Goal: Task Accomplishment & Management: Use online tool/utility

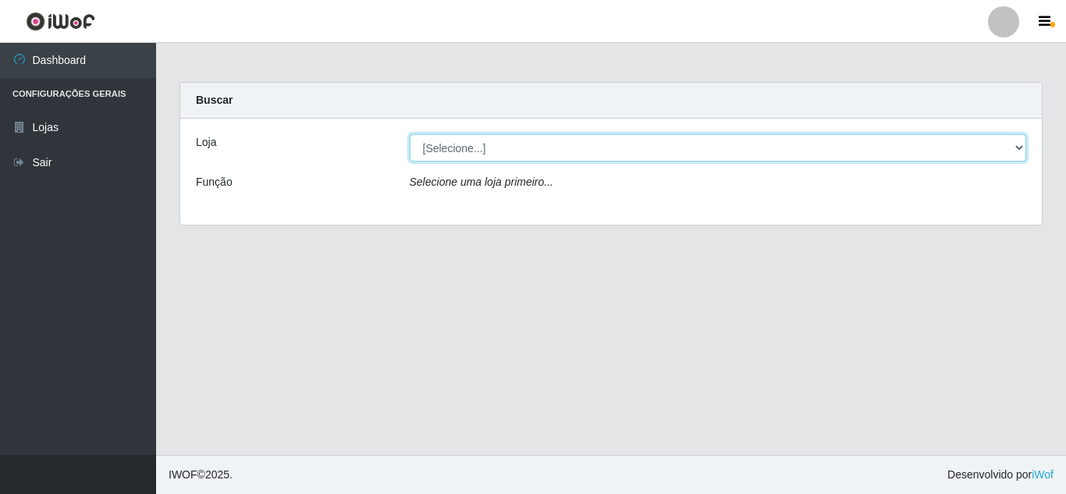
click at [1016, 151] on select "[Selecione...] Queiroz [GEOGRAPHIC_DATA] - [GEOGRAPHIC_DATA]" at bounding box center [718, 147] width 617 height 27
select select "462"
click at [410, 134] on select "[Selecione...] Queiroz [GEOGRAPHIC_DATA] - [GEOGRAPHIC_DATA]" at bounding box center [718, 147] width 617 height 27
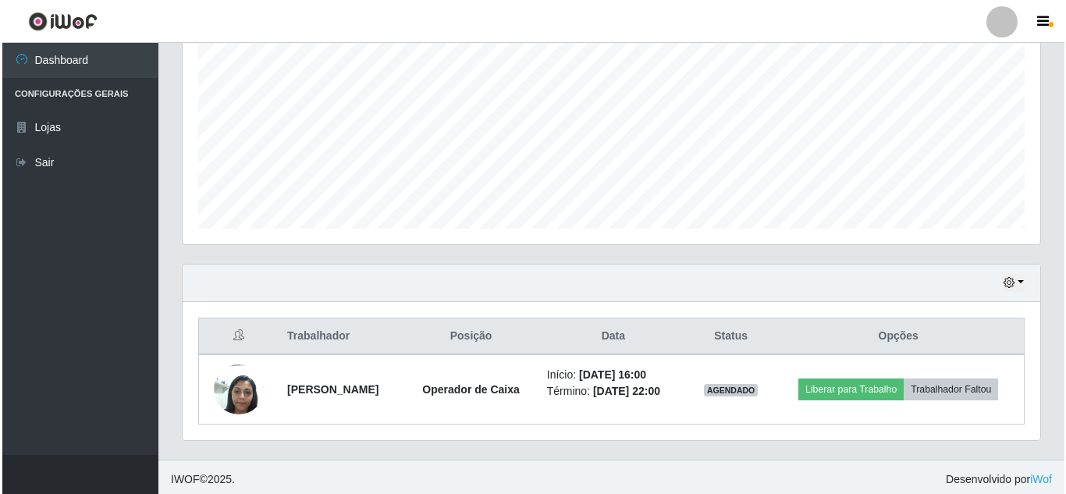
scroll to position [334, 0]
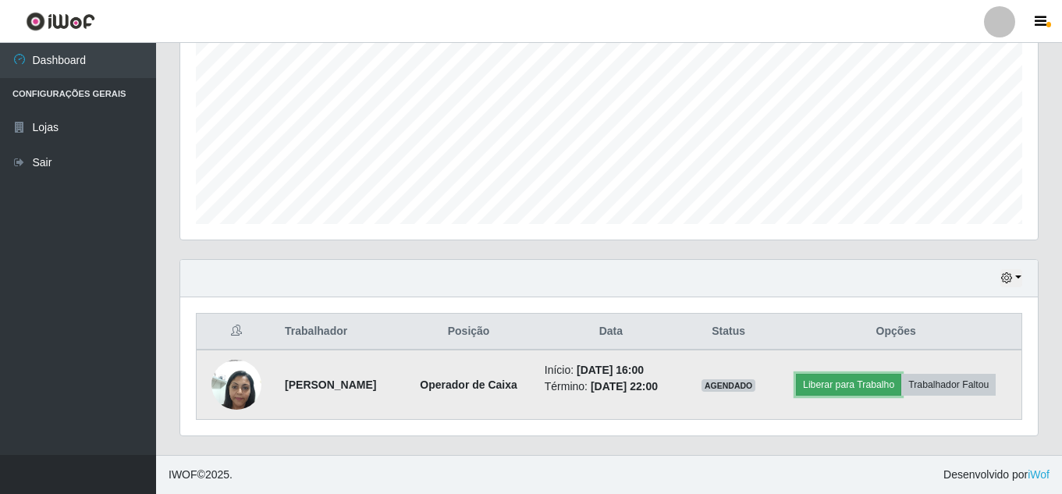
click at [868, 388] on button "Liberar para Trabalho" at bounding box center [848, 385] width 105 height 22
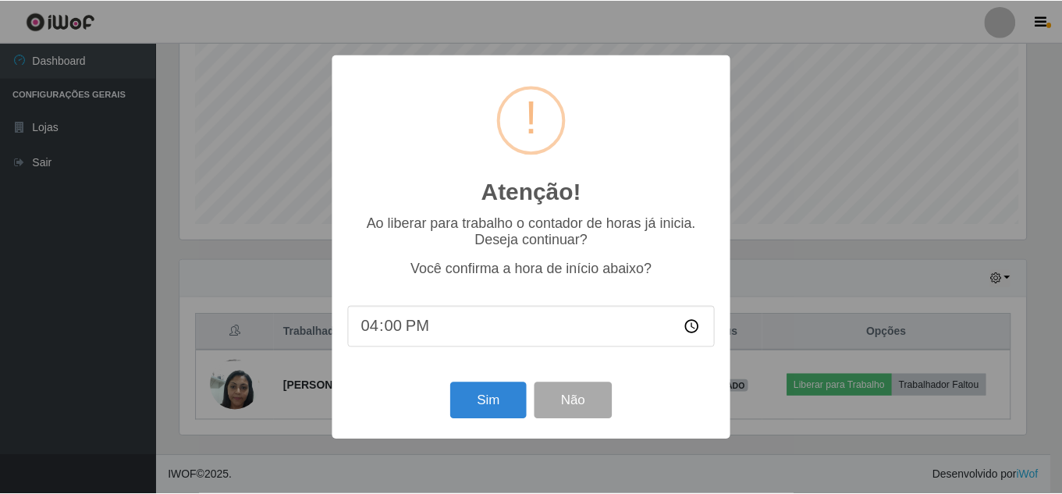
scroll to position [324, 850]
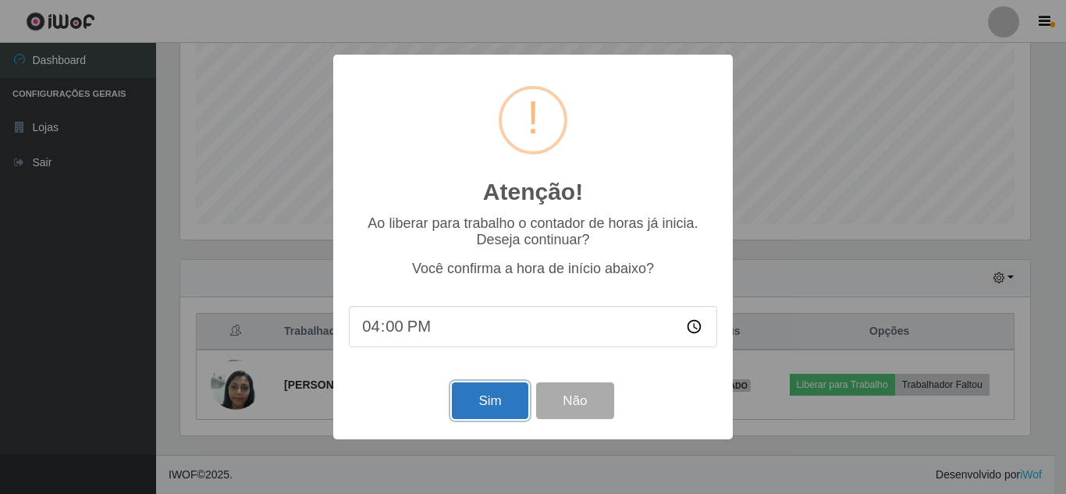
click at [491, 403] on button "Sim" at bounding box center [490, 400] width 76 height 37
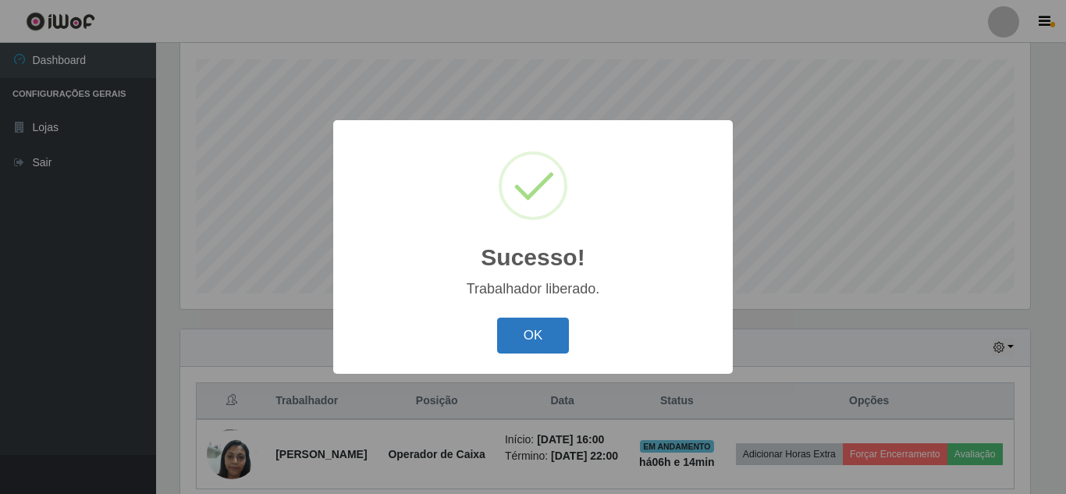
click at [539, 338] on button "OK" at bounding box center [533, 335] width 73 height 37
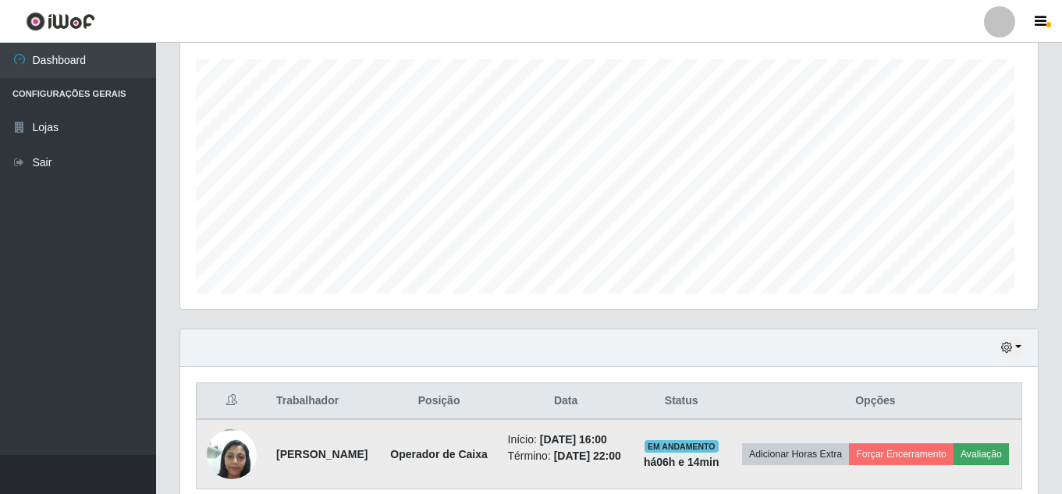
scroll to position [324, 857]
click at [932, 453] on button "Forçar Encerramento" at bounding box center [901, 454] width 105 height 22
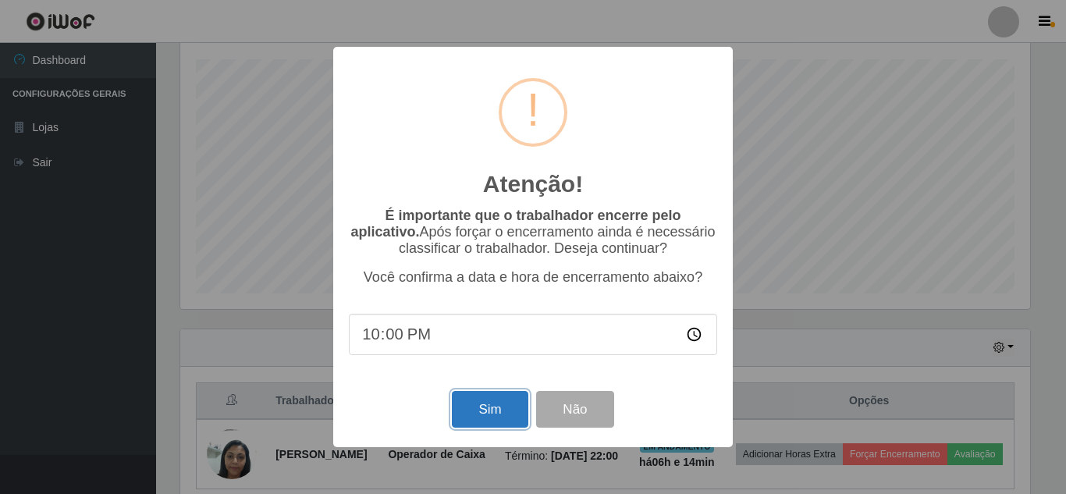
click at [498, 413] on button "Sim" at bounding box center [490, 409] width 76 height 37
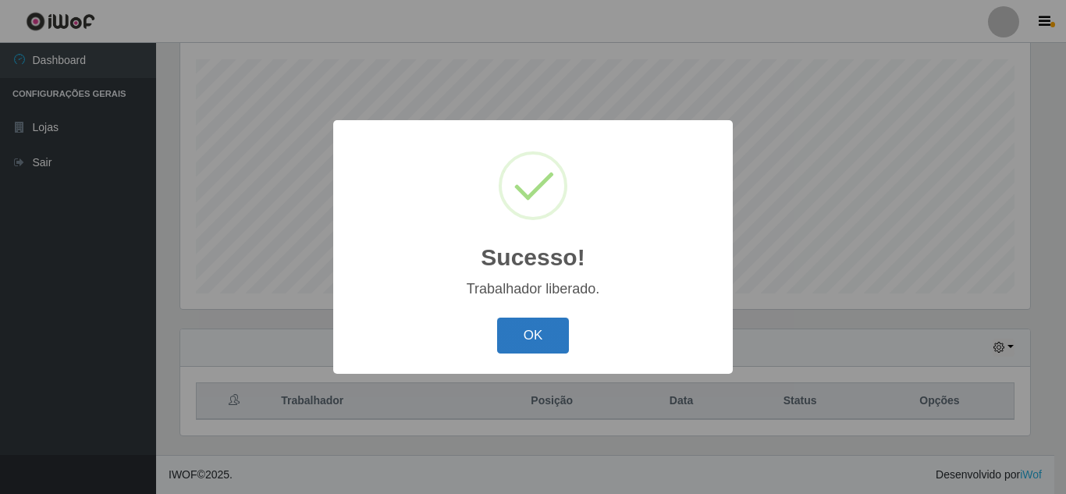
click at [539, 339] on button "OK" at bounding box center [533, 335] width 73 height 37
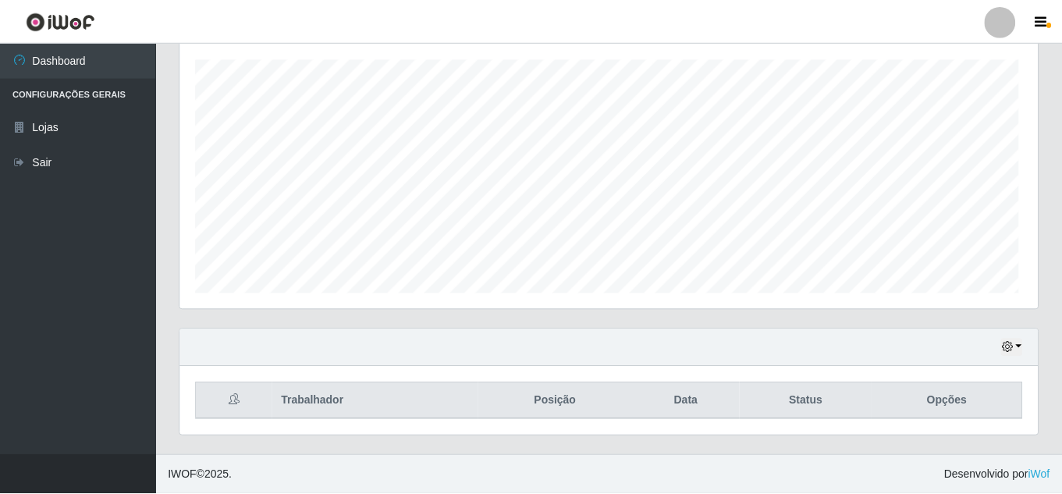
scroll to position [324, 857]
